Goal: Task Accomplishment & Management: Use online tool/utility

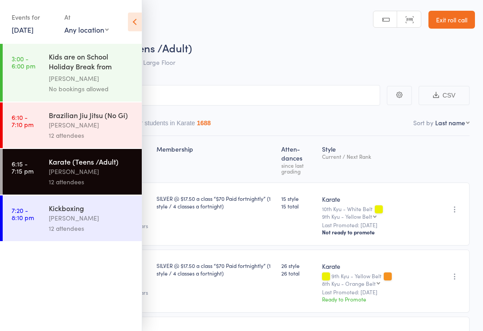
click at [28, 34] on link "[DATE]" at bounding box center [23, 30] width 22 height 10
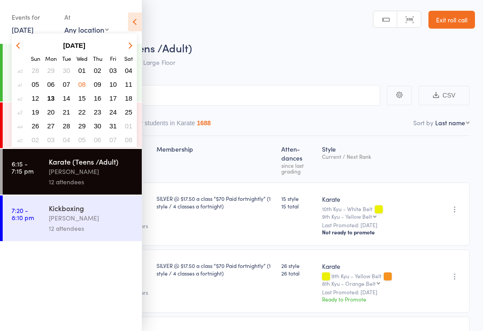
click at [48, 103] on button "13" at bounding box center [51, 98] width 14 height 12
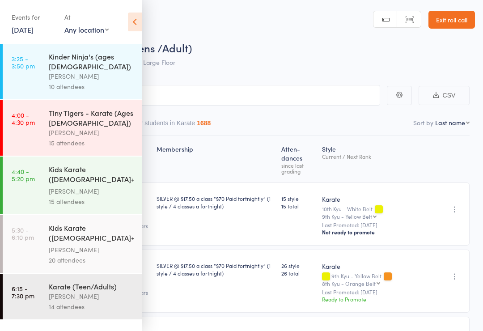
click at [106, 71] on div "[PERSON_NAME]" at bounding box center [91, 76] width 85 height 10
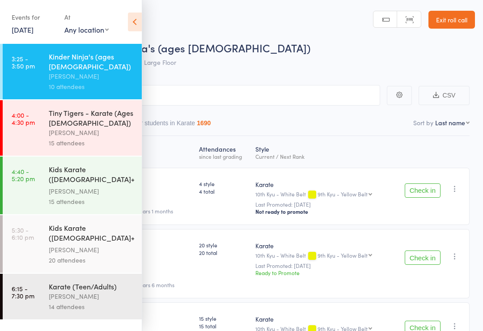
click at [140, 19] on icon at bounding box center [135, 22] width 14 height 19
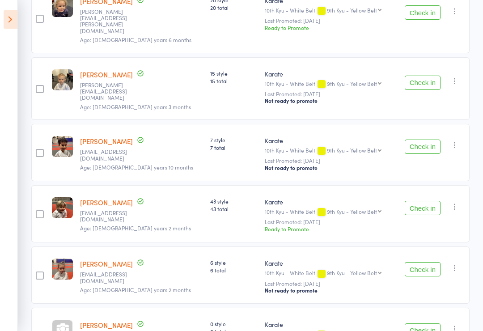
scroll to position [245, 0]
click at [424, 201] on button "Check in" at bounding box center [423, 208] width 36 height 14
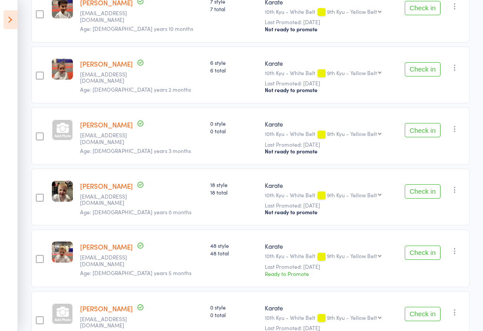
scroll to position [412, 0]
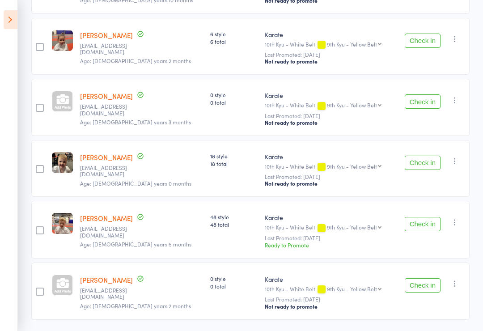
click at [428, 217] on button "Check in" at bounding box center [423, 224] width 36 height 14
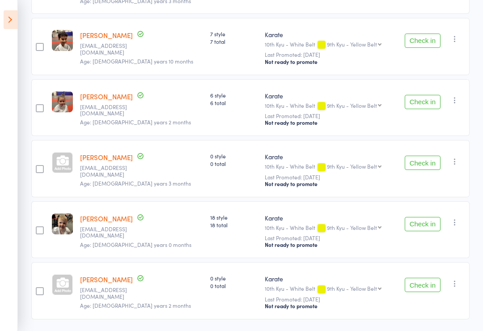
click at [61, 152] on div at bounding box center [62, 162] width 21 height 21
click at [431, 156] on button "Check in" at bounding box center [423, 163] width 36 height 14
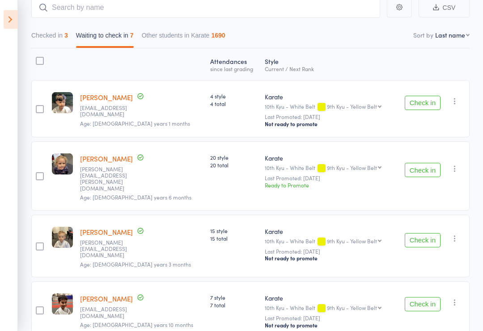
scroll to position [90, 0]
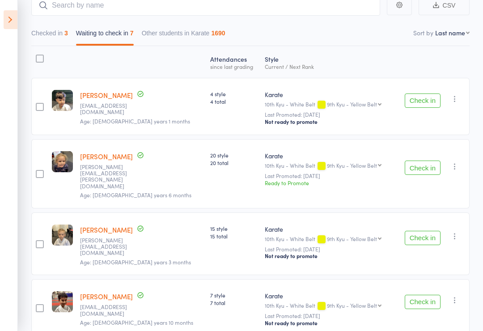
click at [420, 101] on button "Check in" at bounding box center [423, 100] width 36 height 14
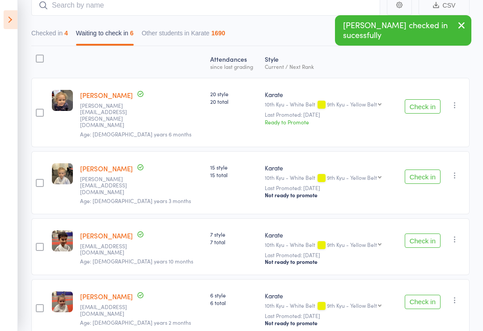
click at [416, 169] on button "Check in" at bounding box center [423, 176] width 36 height 14
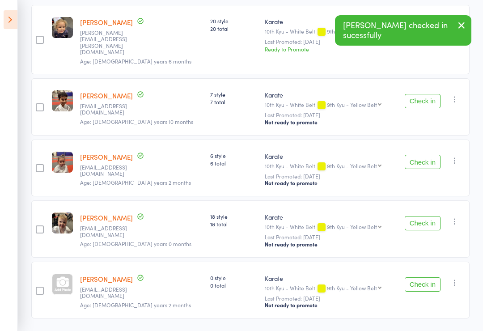
scroll to position [167, 0]
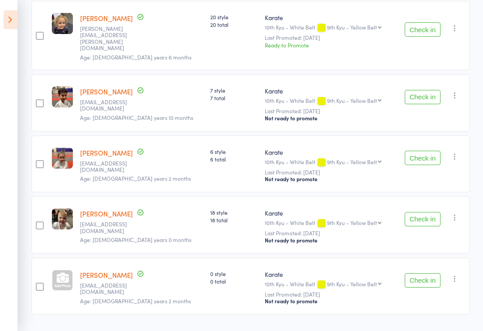
click at [423, 273] on button "Check in" at bounding box center [423, 280] width 36 height 14
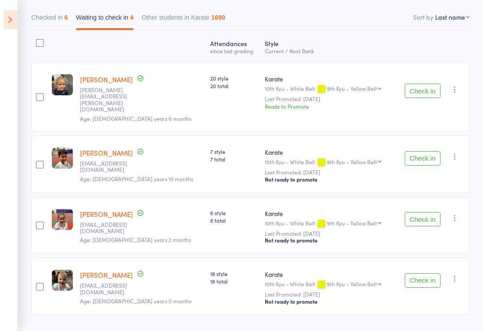
click at [58, 23] on button "Checked in 6" at bounding box center [49, 19] width 37 height 21
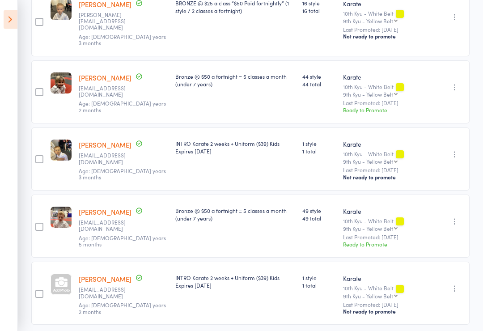
scroll to position [278, 0]
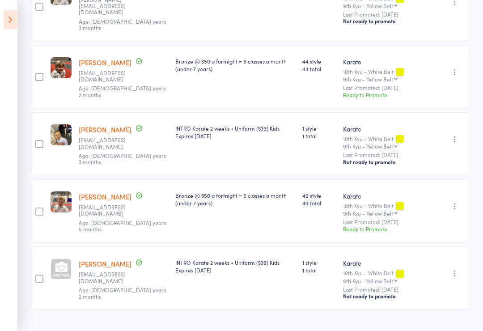
click at [55, 261] on div at bounding box center [61, 268] width 21 height 21
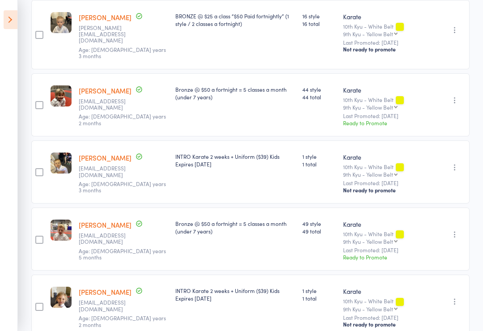
scroll to position [0, 0]
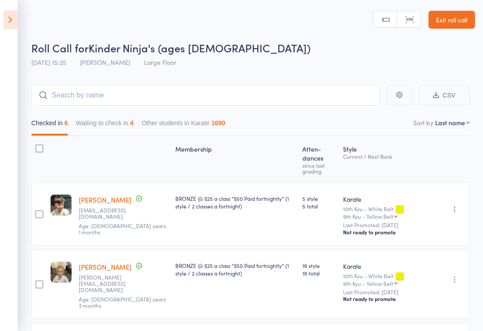
click at [113, 124] on button "Waiting to check in 4" at bounding box center [105, 125] width 58 height 21
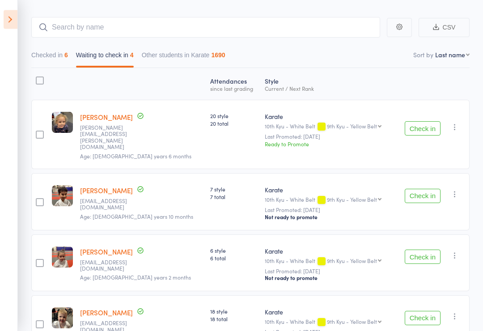
scroll to position [106, 0]
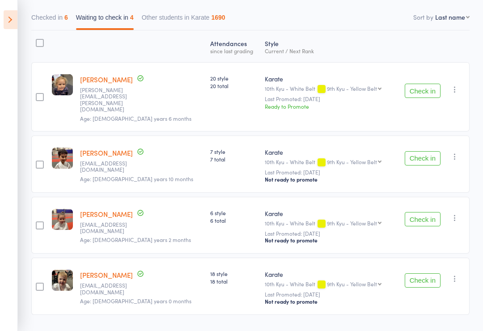
click at [429, 212] on button "Check in" at bounding box center [423, 219] width 36 height 14
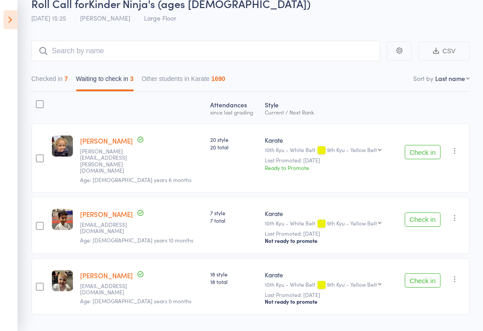
click at [422, 149] on button "Check in" at bounding box center [423, 152] width 36 height 14
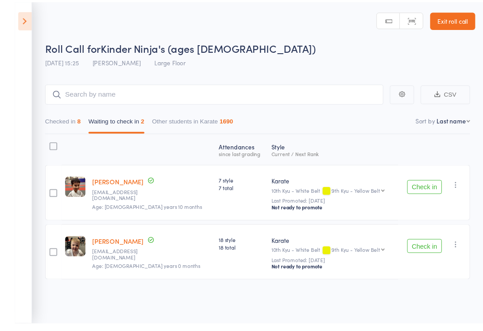
scroll to position [6, 0]
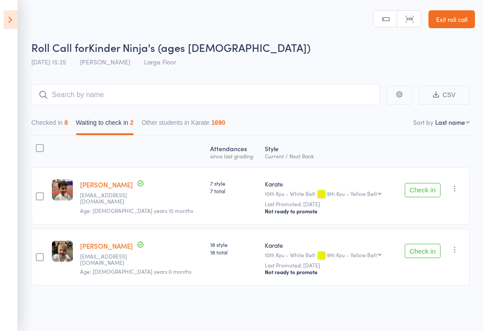
click at [427, 185] on button "Check in" at bounding box center [423, 190] width 36 height 14
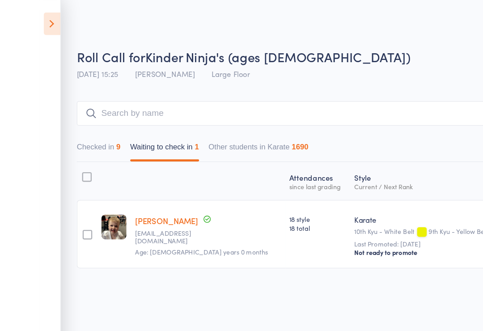
scroll to position [5, 0]
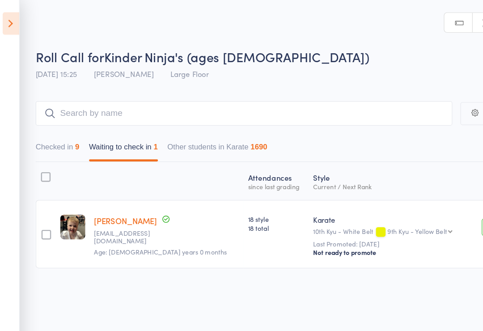
click at [15, 14] on icon at bounding box center [11, 19] width 14 height 19
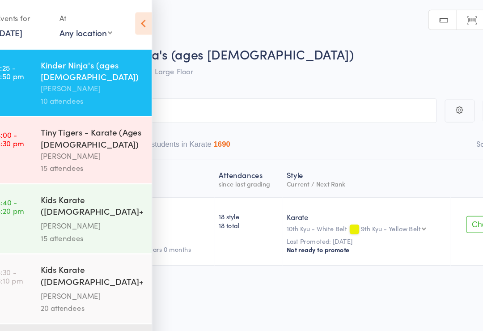
click at [81, 114] on div "Tiny Tigers - Karate (Ages [DEMOGRAPHIC_DATA])" at bounding box center [91, 118] width 85 height 20
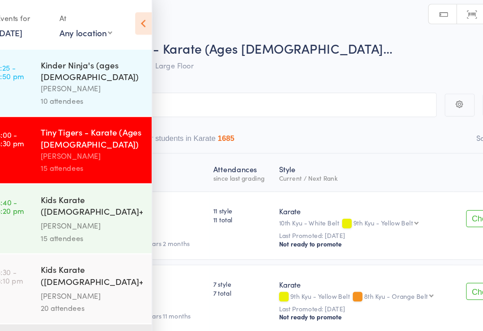
click at [128, 20] on icon at bounding box center [135, 22] width 14 height 19
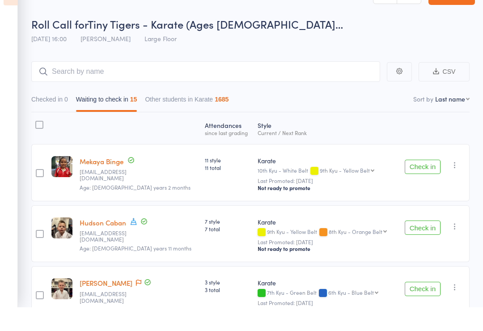
click at [423, 183] on button "Check in" at bounding box center [423, 190] width 36 height 14
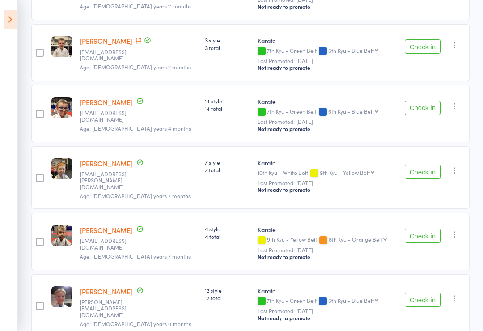
scroll to position [205, 0]
click at [427, 299] on button "Check in" at bounding box center [423, 299] width 36 height 14
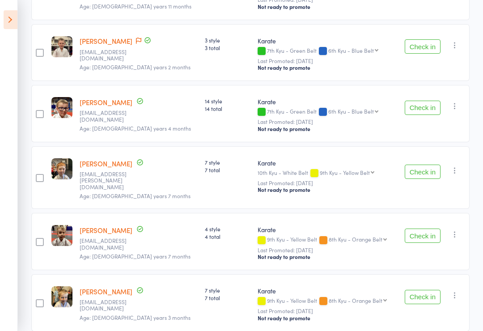
click at [434, 168] on button "Check in" at bounding box center [423, 172] width 36 height 14
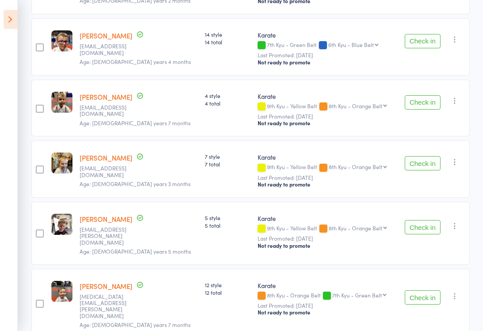
scroll to position [275, 0]
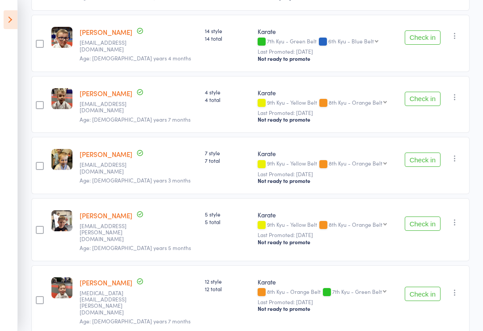
click at [428, 220] on button "Check in" at bounding box center [423, 223] width 36 height 14
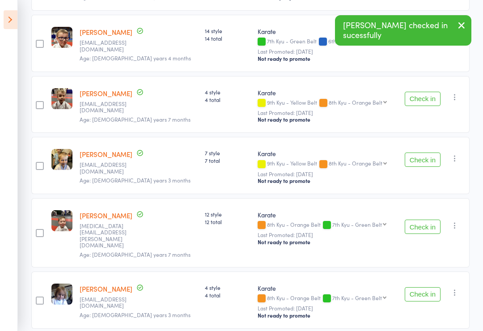
click at [431, 225] on button "Check in" at bounding box center [423, 227] width 36 height 14
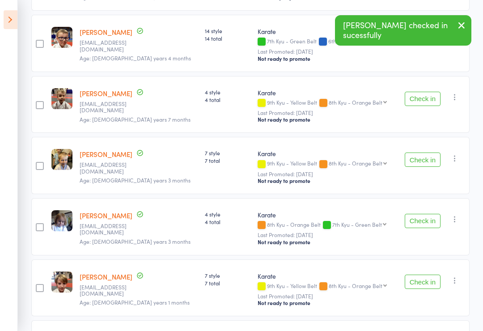
click at [429, 279] on button "Check in" at bounding box center [423, 282] width 36 height 14
click at [429, 281] on button "Check in" at bounding box center [423, 282] width 36 height 14
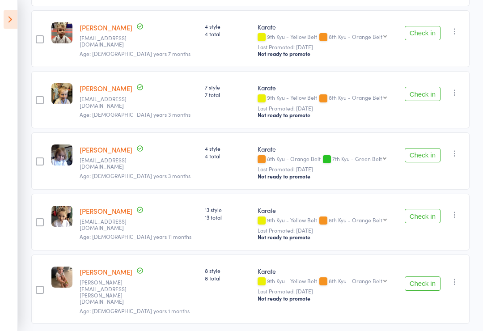
scroll to position [341, 0]
click at [428, 276] on button "Check in" at bounding box center [423, 283] width 36 height 14
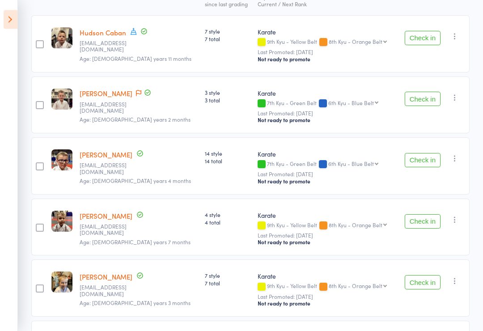
scroll to position [153, 0]
click at [424, 222] on button "Check in" at bounding box center [423, 221] width 36 height 14
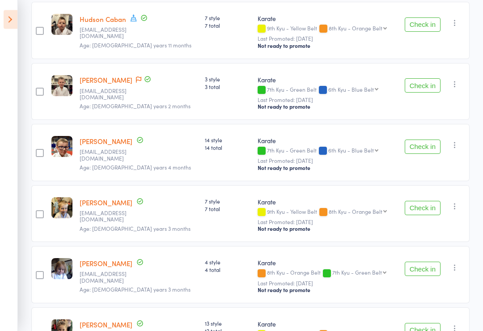
scroll to position [228, 0]
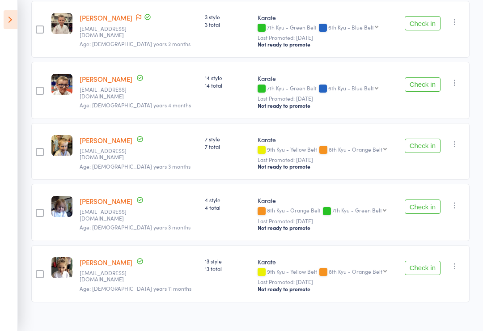
click at [425, 271] on button "Check in" at bounding box center [423, 268] width 36 height 14
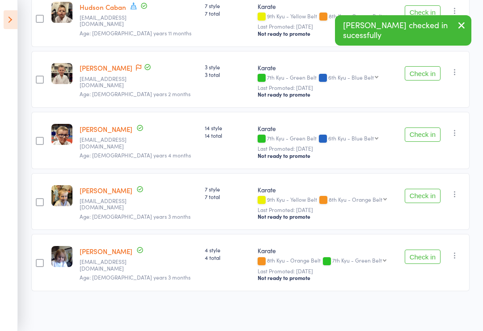
scroll to position [167, 0]
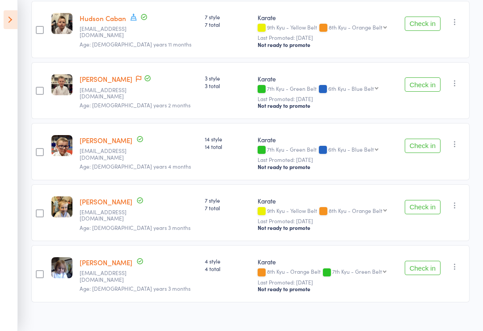
click at [9, 22] on icon at bounding box center [11, 19] width 14 height 19
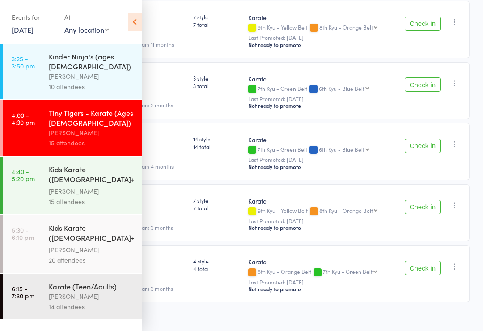
click at [95, 58] on div "Kinder Ninja's (ages [DEMOGRAPHIC_DATA])" at bounding box center [91, 61] width 85 height 20
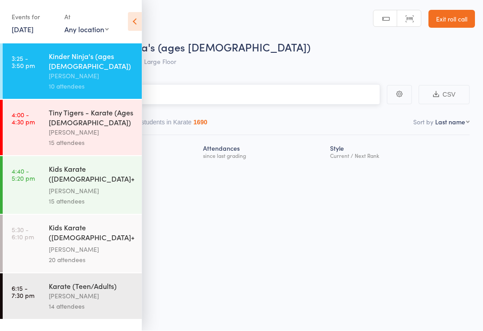
scroll to position [6, 0]
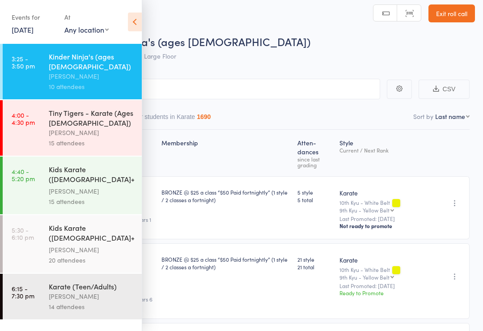
click at [137, 24] on icon at bounding box center [135, 22] width 14 height 19
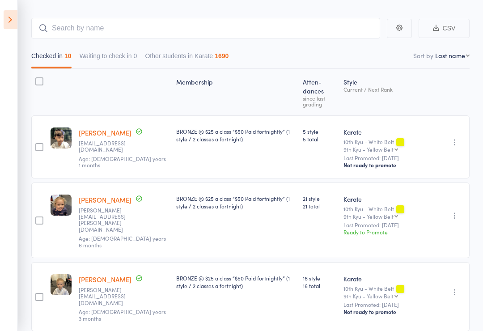
scroll to position [0, 0]
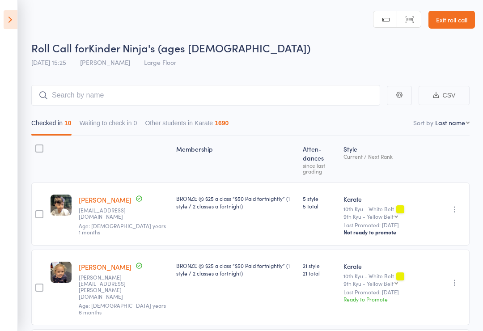
click at [17, 21] on icon at bounding box center [11, 19] width 14 height 19
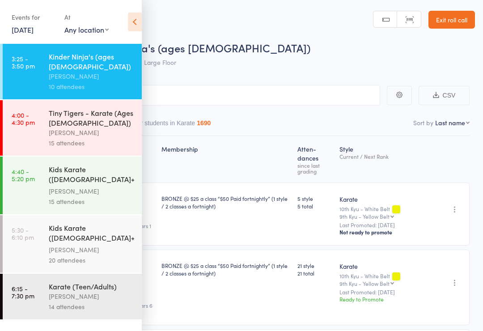
click at [84, 127] on div "[PERSON_NAME]" at bounding box center [91, 132] width 85 height 10
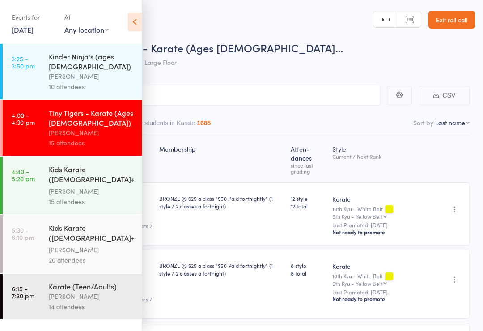
click at [138, 22] on icon at bounding box center [135, 22] width 14 height 19
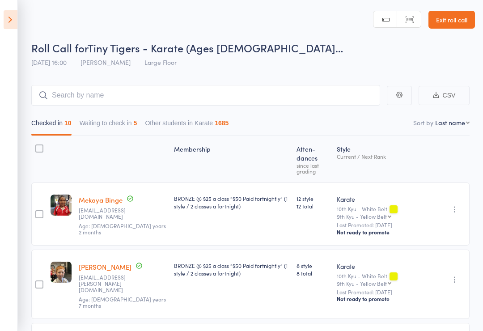
click at [127, 121] on button "Waiting to check in 5" at bounding box center [109, 125] width 58 height 21
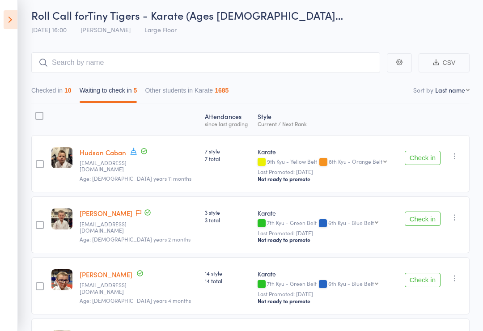
scroll to position [33, 0]
click at [432, 222] on button "Check in" at bounding box center [423, 219] width 36 height 14
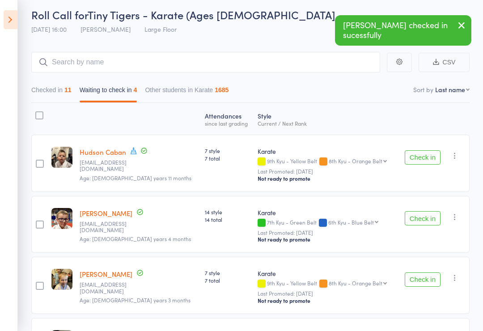
click at [425, 153] on button "Check in" at bounding box center [423, 157] width 36 height 14
